Goal: Task Accomplishment & Management: Complete application form

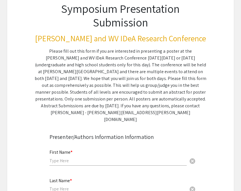
scroll to position [85, 0]
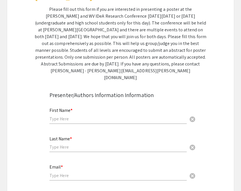
click at [147, 116] on input "text" at bounding box center [118, 119] width 137 height 6
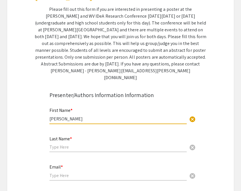
type input "[PERSON_NAME]"
click at [129, 144] on input "text" at bounding box center [118, 147] width 137 height 6
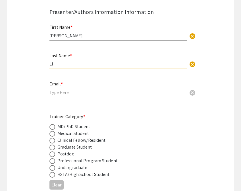
scroll to position [180, 0]
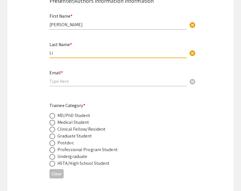
type input "Li"
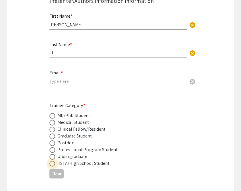
click at [53, 161] on span at bounding box center [53, 164] width 6 height 6
click at [53, 161] on input "radio" at bounding box center [53, 164] width 6 height 6
radio input "true"
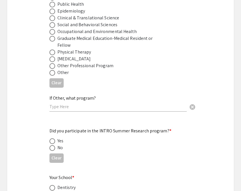
scroll to position [504, 0]
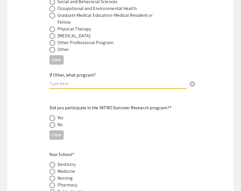
click at [102, 81] on input "text" at bounding box center [118, 84] width 137 height 6
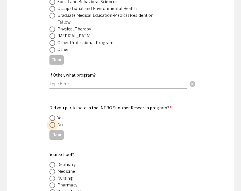
click at [56, 122] on label at bounding box center [54, 125] width 8 height 6
click at [55, 122] on input "radio" at bounding box center [53, 125] width 6 height 6
radio input "true"
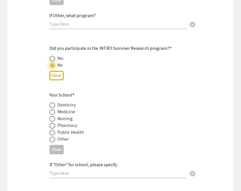
scroll to position [568, 0]
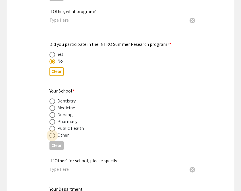
click at [55, 133] on span at bounding box center [53, 136] width 6 height 6
click at [55, 133] on input "radio" at bounding box center [53, 136] width 6 height 6
radio input "true"
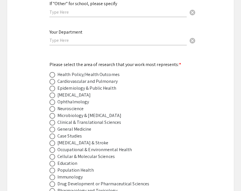
scroll to position [735, 0]
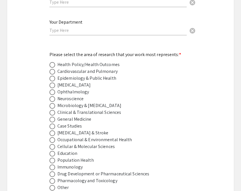
click at [55, 103] on span at bounding box center [53, 106] width 6 height 6
click at [55, 103] on input "radio" at bounding box center [53, 106] width 6 height 6
radio input "true"
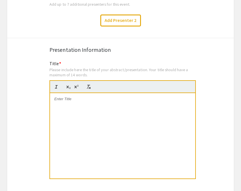
scroll to position [1001, 0]
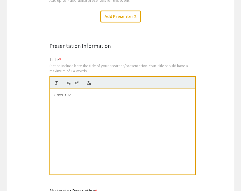
click at [119, 101] on div at bounding box center [122, 131] width 145 height 85
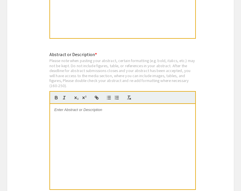
scroll to position [1139, 0]
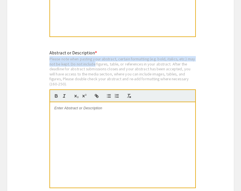
drag, startPoint x: 50, startPoint y: 56, endPoint x: 104, endPoint y: 61, distance: 54.1
click at [104, 61] on div "Please note when pasting your abstract, certain formatting (e.g. bold, italics,…" at bounding box center [123, 71] width 147 height 30
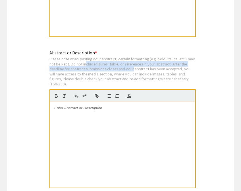
drag, startPoint x: 94, startPoint y: 61, endPoint x: 135, endPoint y: 66, distance: 41.3
click at [135, 66] on div "Please note when pasting your abstract, certain formatting (e.g. bold, italics,…" at bounding box center [123, 71] width 147 height 30
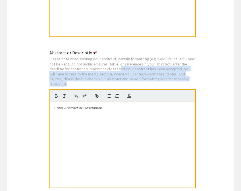
drag, startPoint x: 122, startPoint y: 66, endPoint x: 133, endPoint y: 81, distance: 18.8
click at [133, 81] on div "Please note when pasting your abstract, certain formatting (e.g. bold, italics,…" at bounding box center [123, 71] width 147 height 30
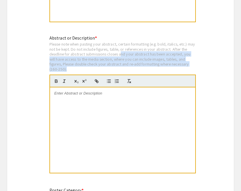
scroll to position [1146, 0]
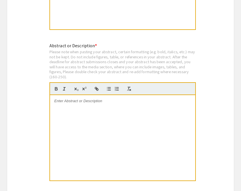
click at [118, 100] on div at bounding box center [122, 137] width 145 height 85
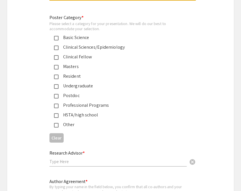
scroll to position [1325, 0]
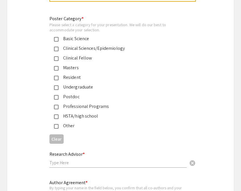
click at [93, 113] on div "HSTA/high school" at bounding box center [119, 116] width 120 height 7
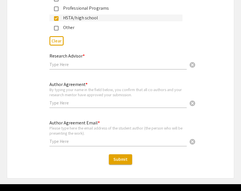
scroll to position [1422, 0]
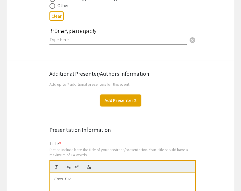
click at [116, 95] on button "Add Presenter 2" at bounding box center [120, 101] width 41 height 12
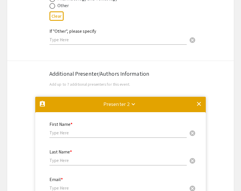
scroll to position [1010, 0]
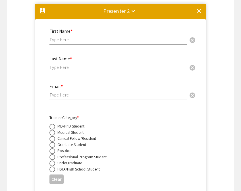
click at [200, 8] on mat-icon "clear" at bounding box center [199, 10] width 7 height 7
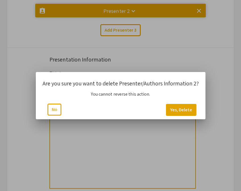
scroll to position [0, 0]
click at [183, 107] on button "Yes, Delete" at bounding box center [181, 110] width 30 height 12
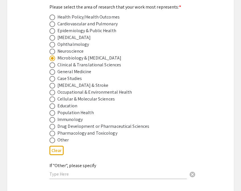
scroll to position [811, 0]
